Goal: Find specific page/section: Find specific page/section

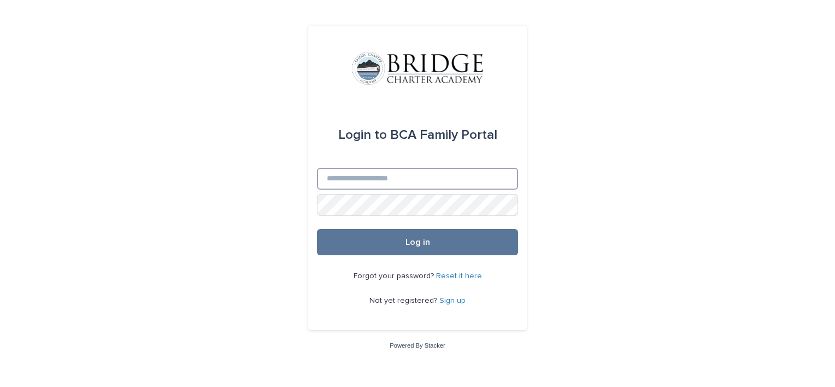
click at [355, 182] on input "Email" at bounding box center [417, 179] width 201 height 22
type input "**********"
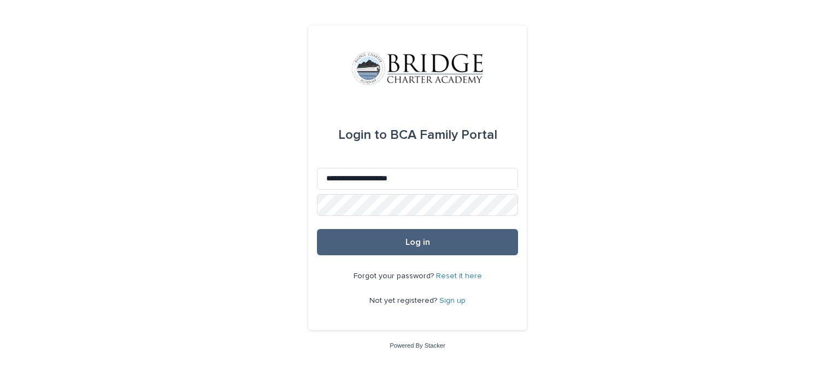
click at [386, 233] on button "Log in" at bounding box center [417, 242] width 201 height 26
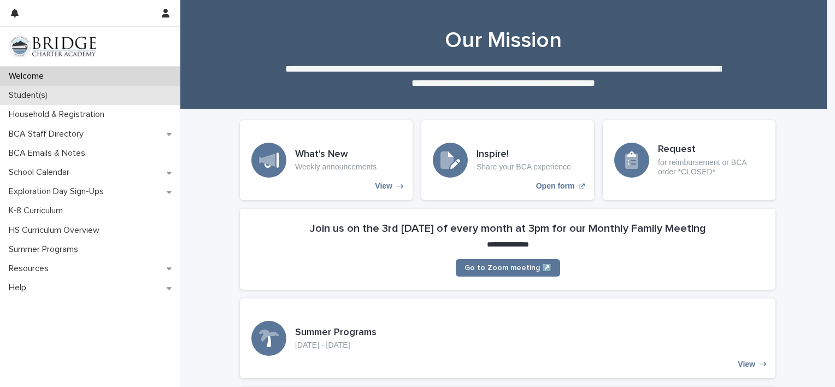
click at [51, 93] on p "Student(s)" at bounding box center [30, 95] width 52 height 10
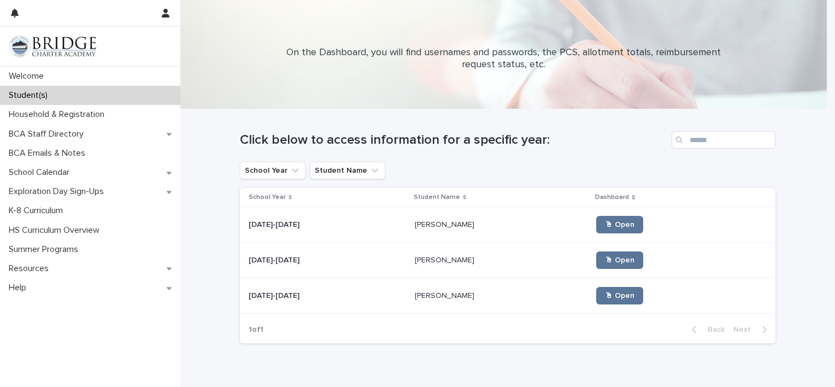
click at [415, 292] on p "[PERSON_NAME]" at bounding box center [446, 294] width 62 height 11
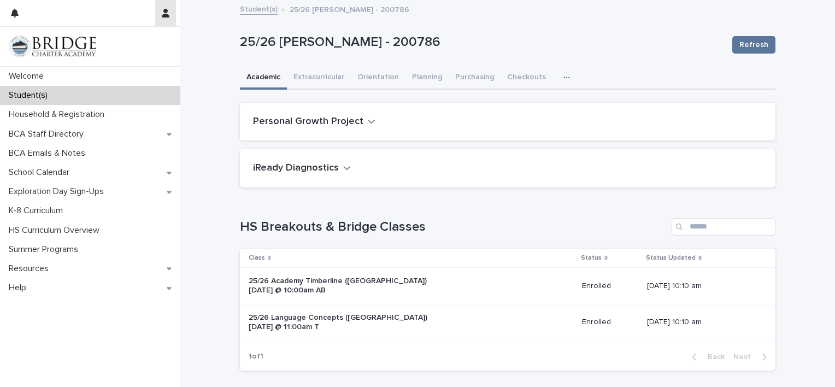
click at [168, 13] on icon "button" at bounding box center [166, 13] width 8 height 9
click at [121, 43] on p "Log Out" at bounding box center [133, 46] width 69 height 19
